Goal: Task Accomplishment & Management: Manage account settings

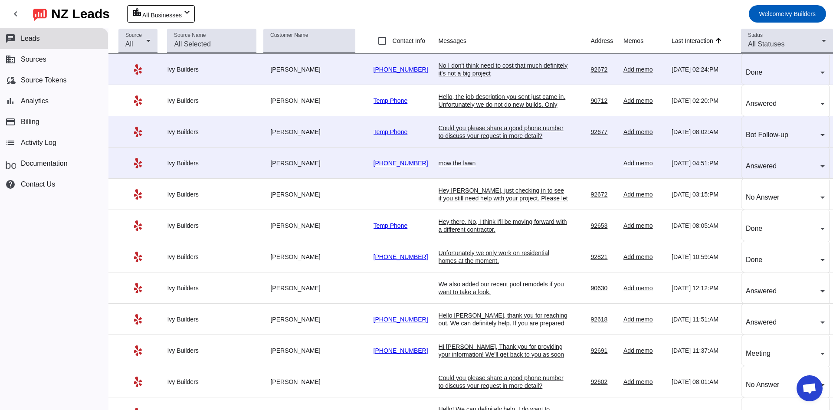
click at [473, 66] on div "No I don't think need to cost that much definitely it's not a big project" at bounding box center [504, 70] width 130 height 16
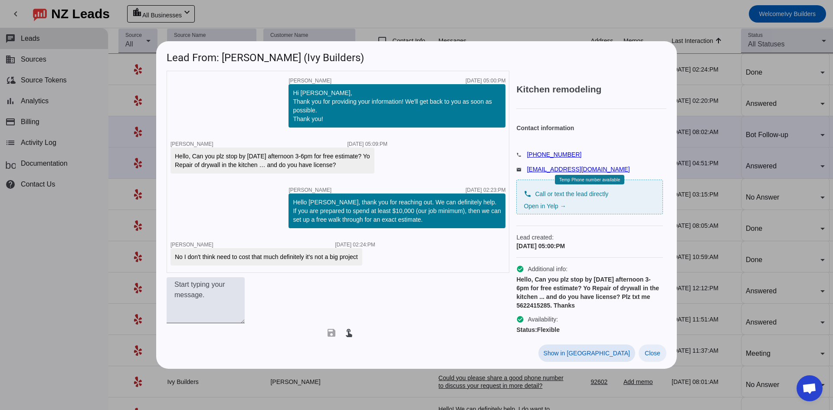
click at [645, 350] on span "Close" at bounding box center [653, 353] width 16 height 7
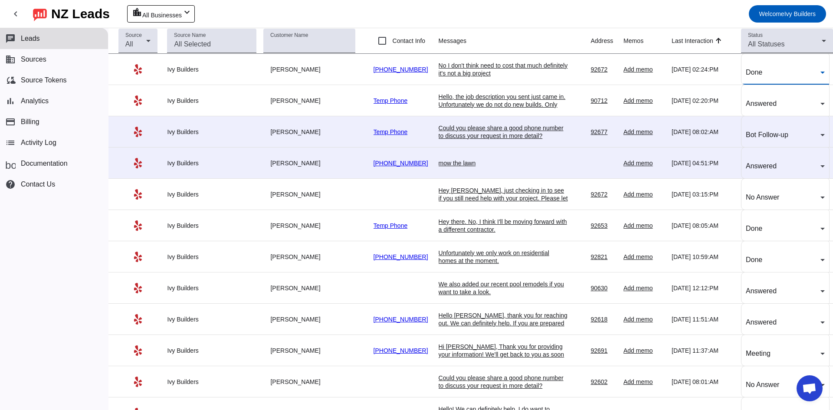
click at [762, 69] on span "Done" at bounding box center [754, 72] width 16 height 7
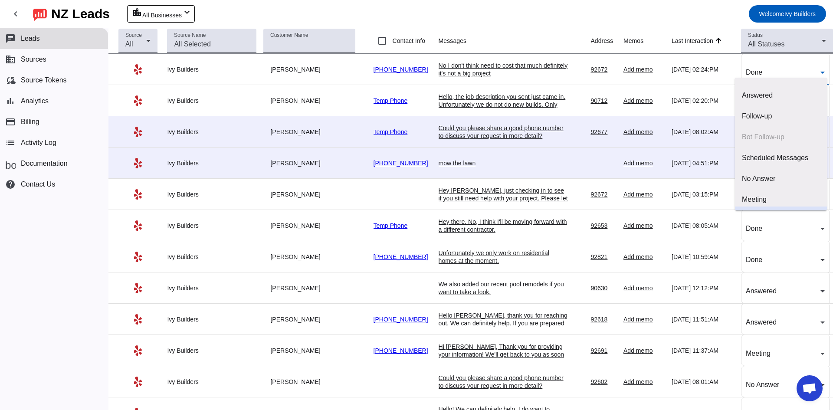
scroll to position [17, 0]
click at [631, 27] on div at bounding box center [416, 205] width 833 height 410
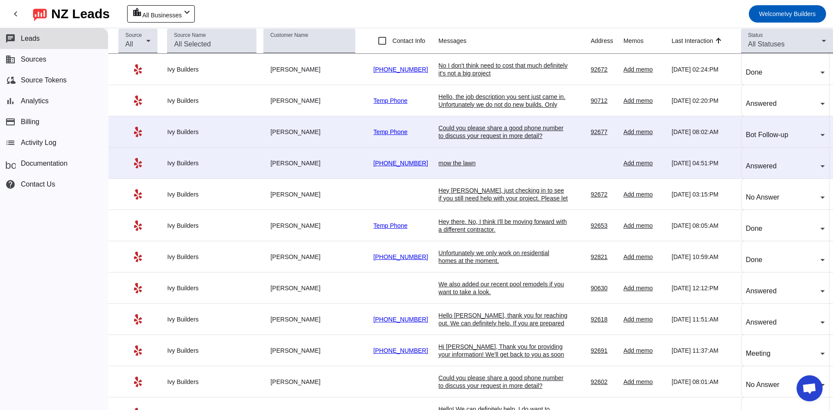
drag, startPoint x: 524, startPoint y: 115, endPoint x: 489, endPoint y: 139, distance: 42.4
drag, startPoint x: 489, startPoint y: 139, endPoint x: 475, endPoint y: 139, distance: 14.3
click at [475, 159] on div "mow the lawn" at bounding box center [504, 163] width 130 height 8
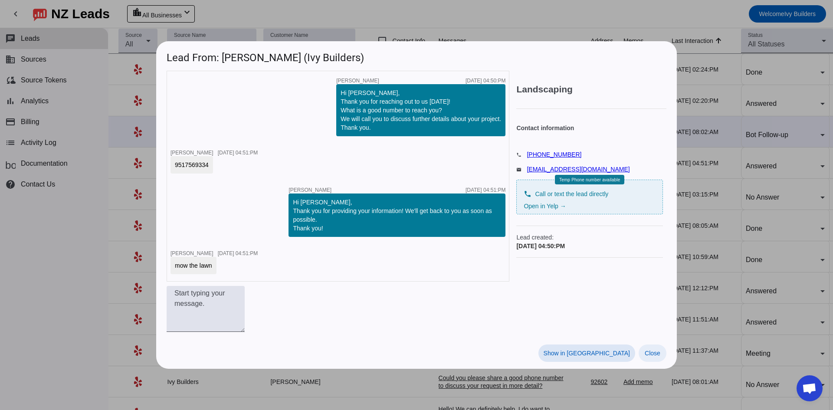
click at [651, 350] on span "Close" at bounding box center [653, 353] width 16 height 7
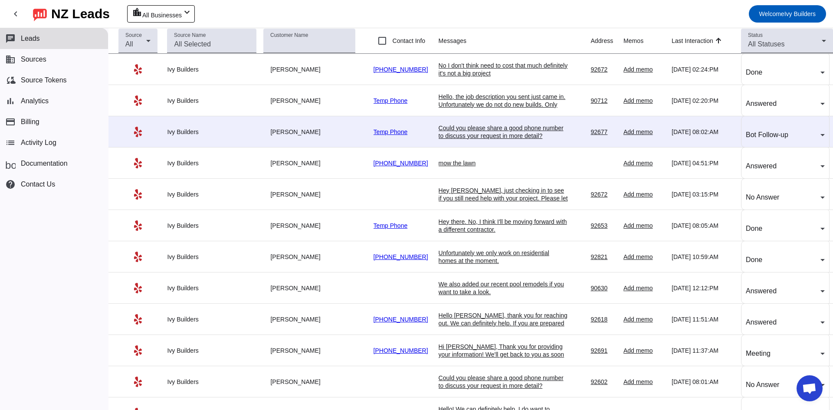
click at [485, 124] on div "Could you please share a good phone number to discuss your request in more deta…" at bounding box center [504, 132] width 130 height 16
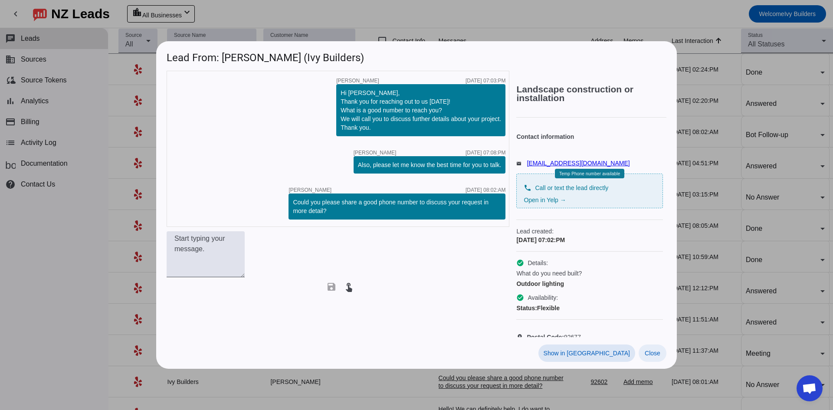
click at [659, 350] on span "Close" at bounding box center [653, 353] width 16 height 7
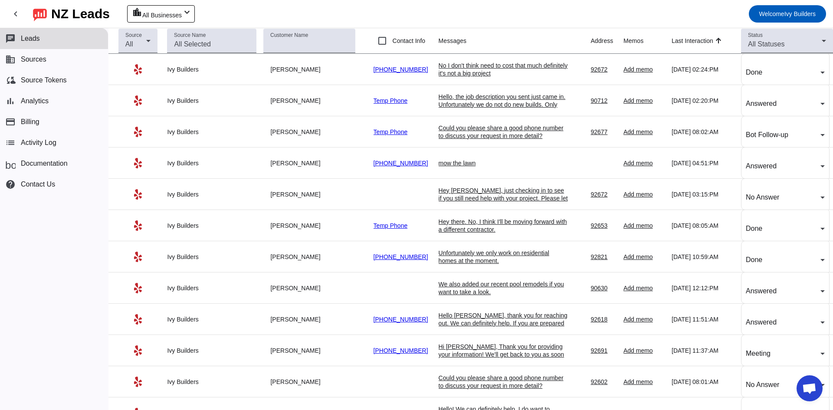
drag, startPoint x: 144, startPoint y: 209, endPoint x: 62, endPoint y: 214, distance: 82.1
drag, startPoint x: 62, startPoint y: 214, endPoint x: 39, endPoint y: 214, distance: 23.4
